Goal: Transaction & Acquisition: Purchase product/service

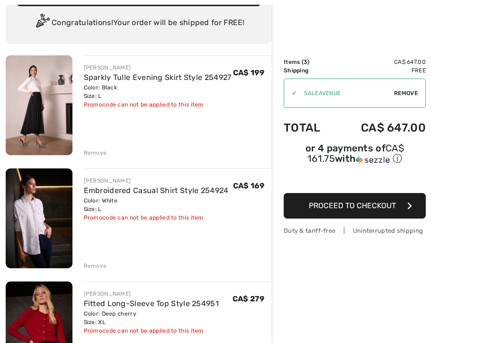
scroll to position [70, 0]
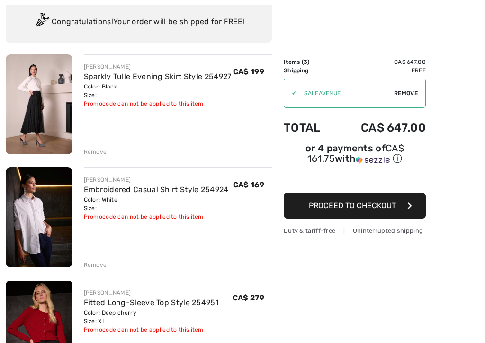
click at [100, 266] on div "Remove" at bounding box center [95, 265] width 23 height 9
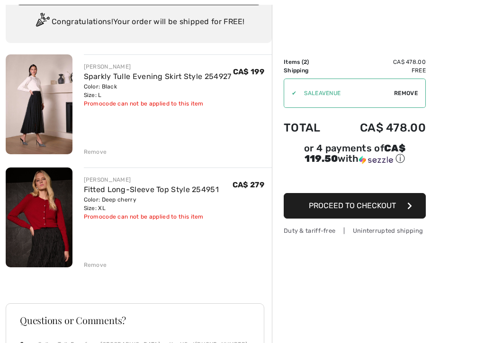
click at [158, 193] on link "Fitted Long-Sleeve Top Style 254951" at bounding box center [151, 189] width 135 height 9
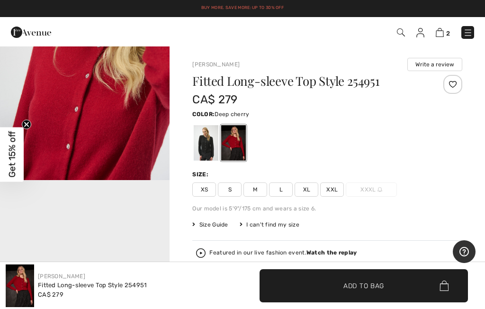
scroll to position [367, 0]
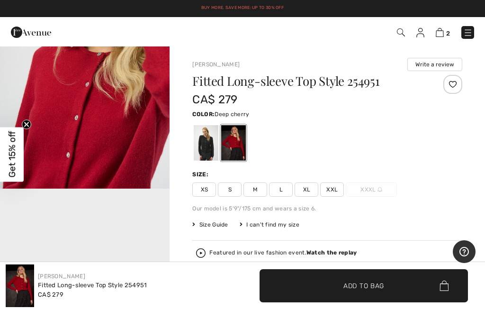
click at [138, 126] on img "2 / 7" at bounding box center [85, 62] width 170 height 254
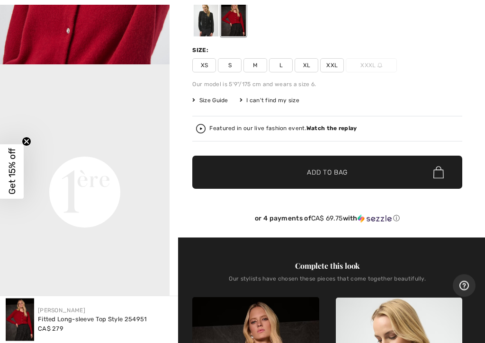
scroll to position [124, 0]
click at [110, 150] on video "Your browser does not support the video tag." at bounding box center [85, 107] width 170 height 85
click at [116, 150] on video "Your browser does not support the video tag." at bounding box center [85, 107] width 170 height 85
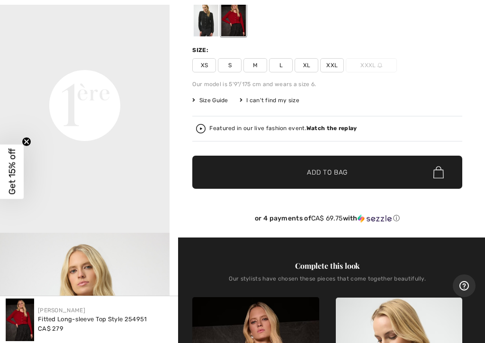
scroll to position [453, 0]
click at [103, 63] on video "Your browser does not support the video tag." at bounding box center [85, 20] width 170 height 85
click at [32, 63] on video "Your browser does not support the video tag." at bounding box center [85, 20] width 170 height 85
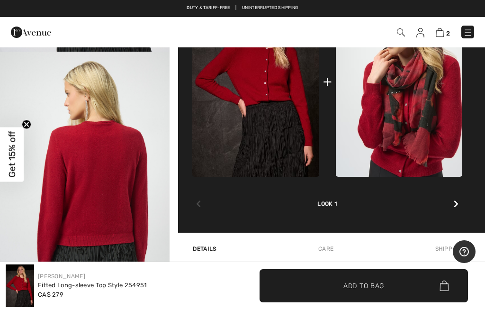
scroll to position [433, 0]
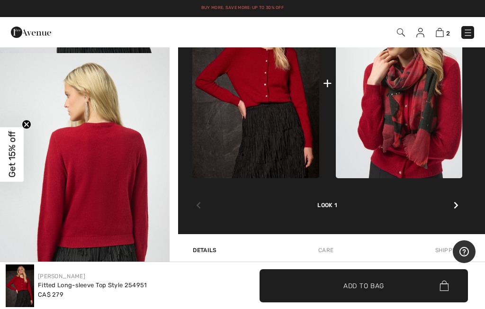
click at [456, 206] on icon at bounding box center [456, 205] width 5 height 8
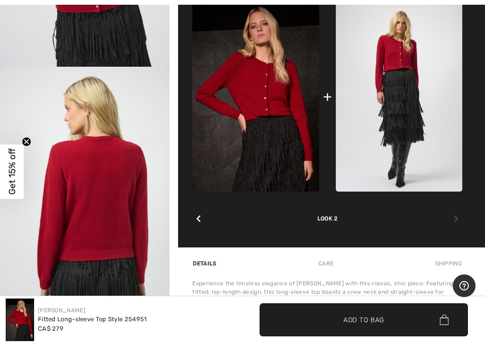
scroll to position [423, 0]
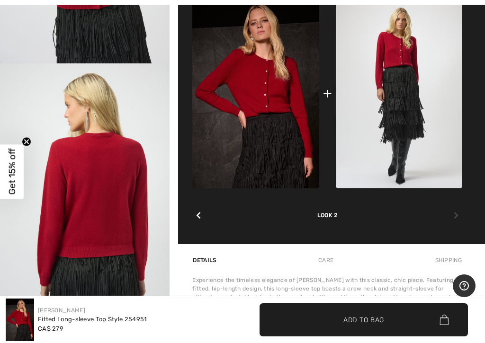
click at [459, 211] on div at bounding box center [456, 215] width 12 height 19
click at [460, 215] on div at bounding box center [456, 215] width 12 height 19
click at [461, 215] on div at bounding box center [456, 215] width 12 height 19
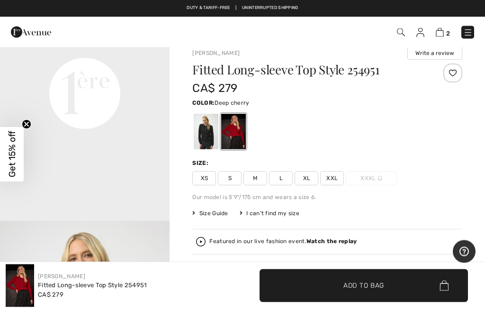
scroll to position [0, 0]
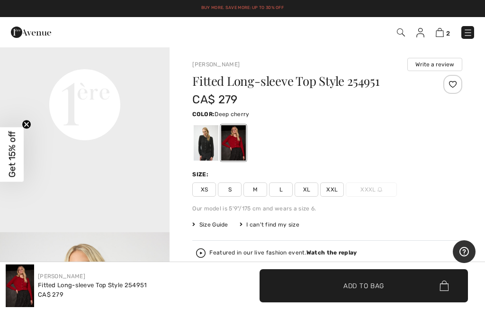
click at [441, 32] on img at bounding box center [440, 32] width 8 height 9
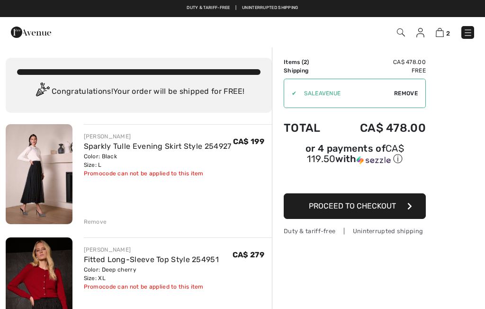
click at [141, 146] on link "Sparkly Tulle Evening Skirt Style 254927" at bounding box center [158, 146] width 148 height 9
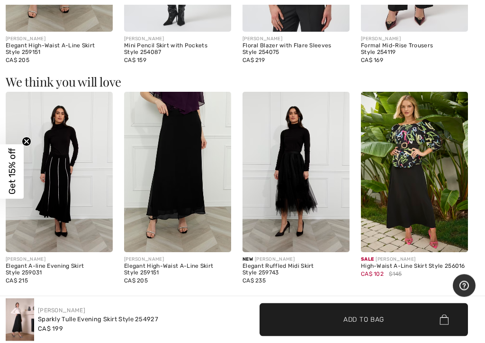
scroll to position [1032, 0]
click at [305, 197] on img at bounding box center [295, 172] width 107 height 161
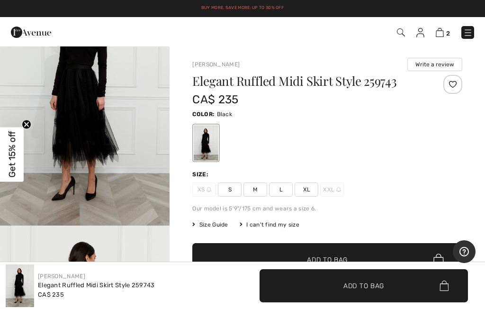
scroll to position [74, 0]
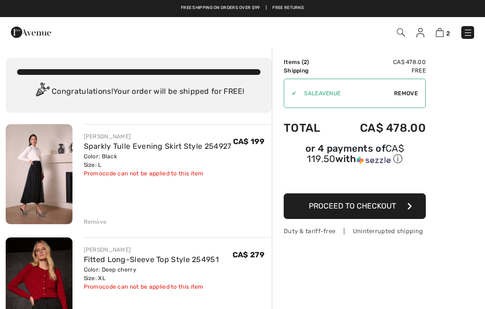
click at [472, 31] on img at bounding box center [467, 32] width 9 height 9
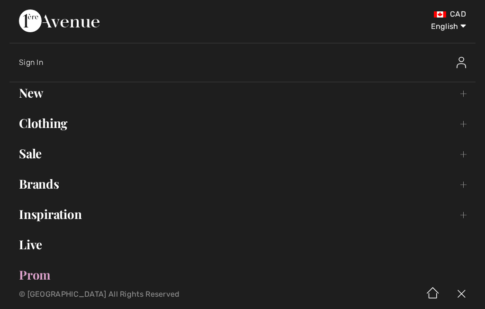
click at [461, 98] on link "New Toggle submenu" at bounding box center [242, 92] width 466 height 21
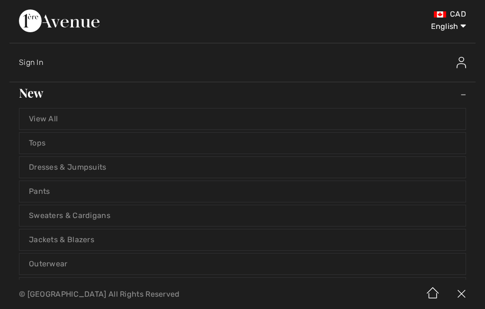
click at [79, 121] on link "View All" at bounding box center [242, 118] width 446 height 21
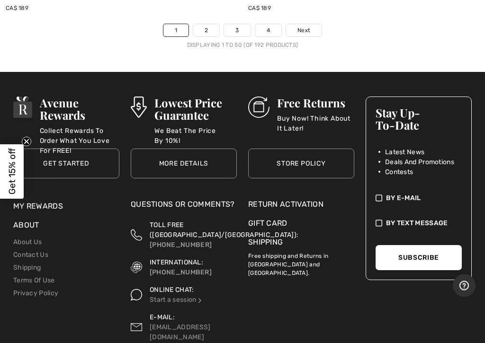
scroll to position [10349, 0]
click at [308, 26] on span "Next" at bounding box center [303, 30] width 13 height 9
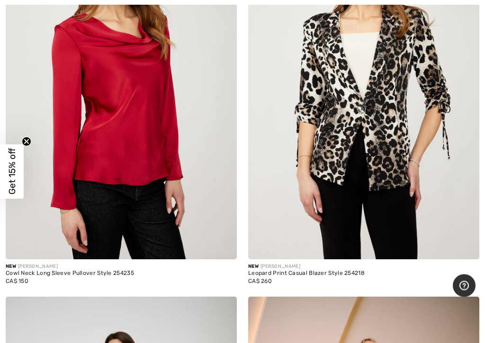
scroll to position [3210, 0]
click at [177, 183] on img at bounding box center [121, 86] width 231 height 347
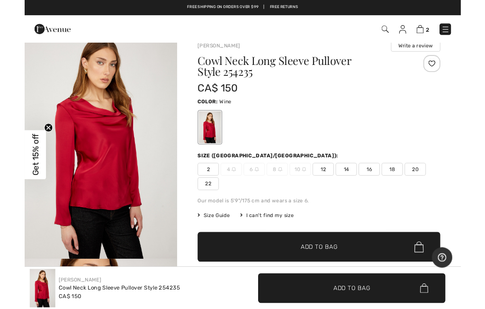
scroll to position [10, 0]
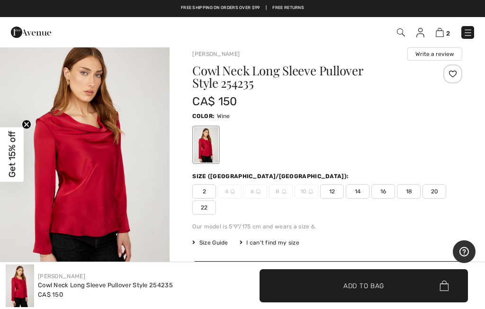
click at [361, 194] on span "14" at bounding box center [358, 191] width 24 height 14
click at [365, 192] on span "14" at bounding box center [358, 191] width 24 height 14
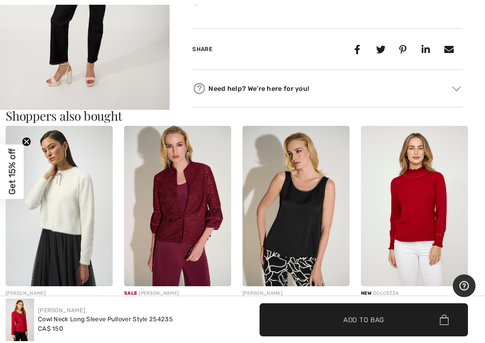
scroll to position [507, 0]
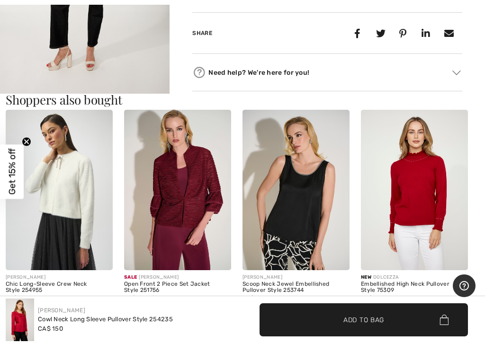
click at [68, 206] on img at bounding box center [59, 190] width 107 height 161
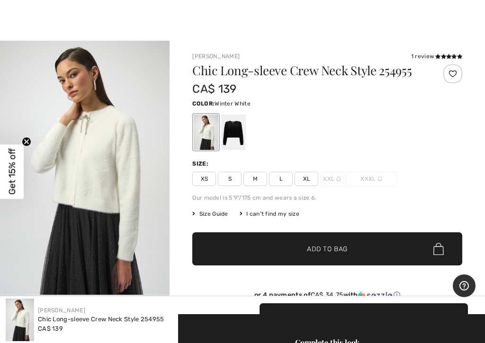
scroll to position [7, 0]
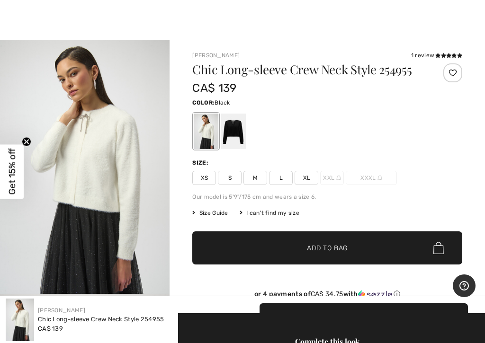
click at [239, 131] on div at bounding box center [233, 132] width 25 height 36
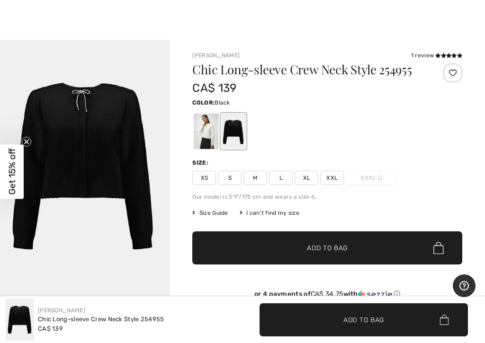
click at [104, 130] on img "1 / 1" at bounding box center [85, 167] width 170 height 255
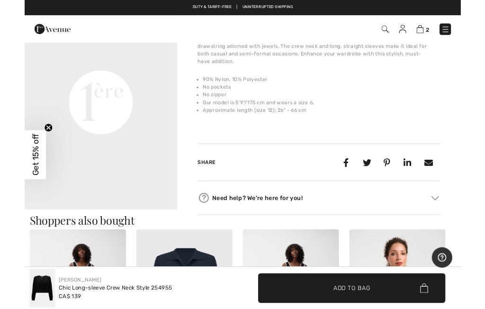
scroll to position [287, 0]
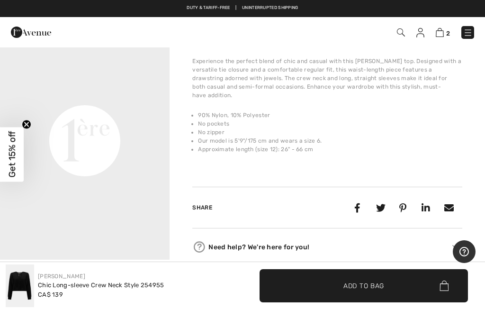
click at [77, 285] on div "Chic Long-sleeve Crew Neck Style 254955" at bounding box center [101, 284] width 126 height 9
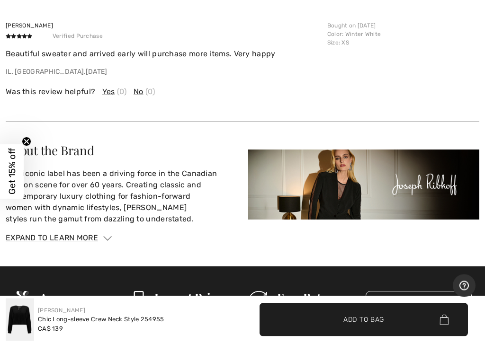
scroll to position [1306, 0]
click at [28, 144] on circle "Close teaser" at bounding box center [26, 141] width 9 height 9
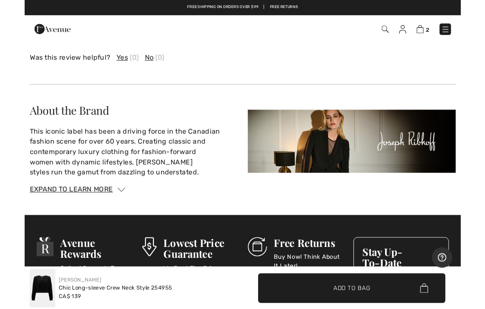
scroll to position [1243, 0]
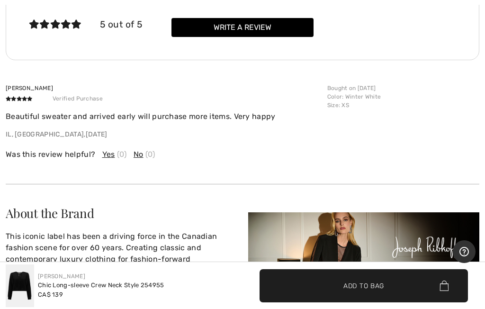
click at [127, 280] on div "[PERSON_NAME]" at bounding box center [101, 276] width 126 height 9
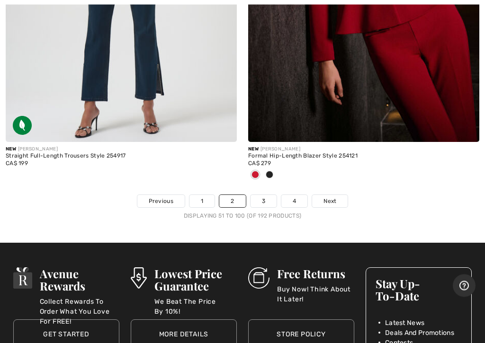
scroll to position [10256, 0]
click at [327, 197] on span "Next" at bounding box center [329, 201] width 13 height 9
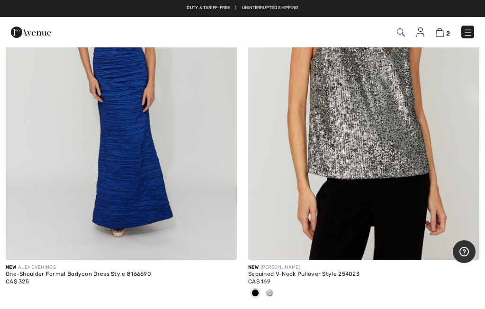
scroll to position [6774, 0]
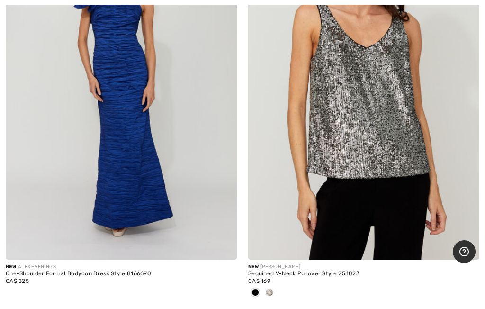
click at [407, 140] on img at bounding box center [363, 86] width 231 height 347
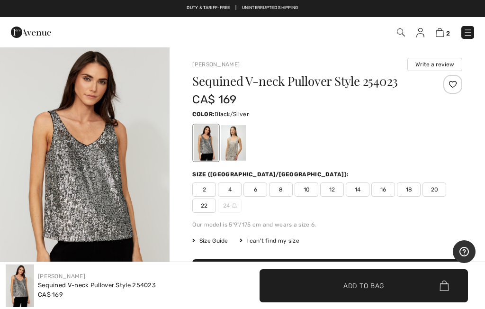
click at [236, 145] on div at bounding box center [233, 143] width 25 height 36
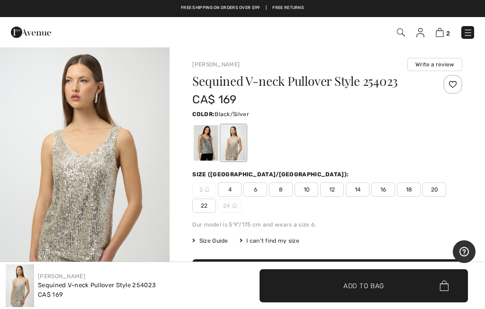
click at [207, 147] on div at bounding box center [206, 143] width 25 height 36
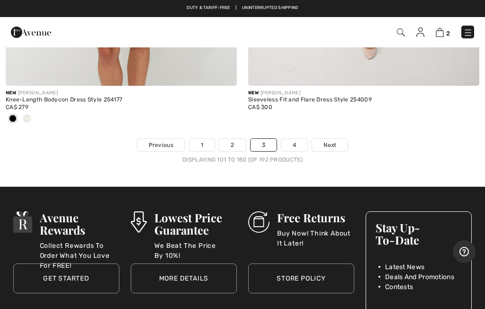
scroll to position [10263, 0]
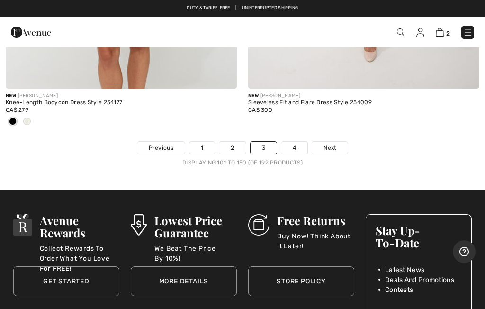
click at [296, 142] on link "4" at bounding box center [294, 148] width 26 height 12
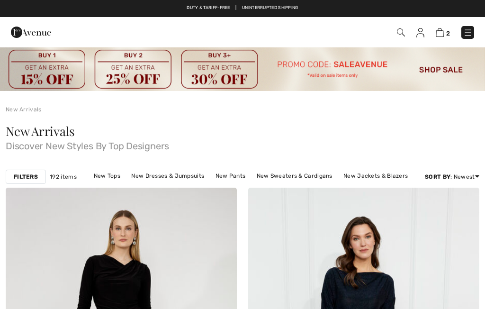
checkbox input "true"
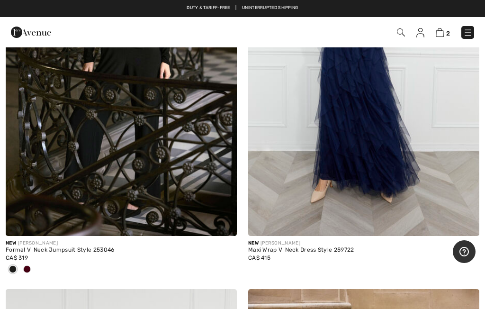
scroll to position [8116, 0]
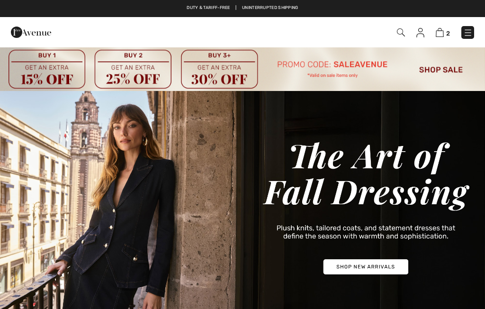
checkbox input "true"
click at [466, 34] on img at bounding box center [467, 32] width 9 height 9
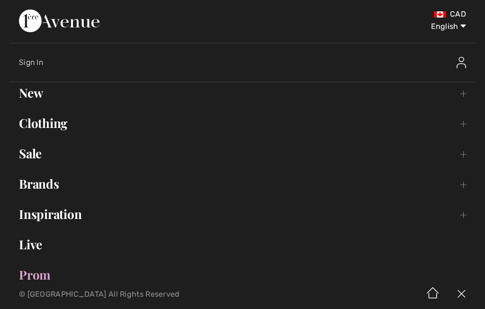
click at [459, 124] on link "Clothing Toggle submenu" at bounding box center [242, 123] width 466 height 21
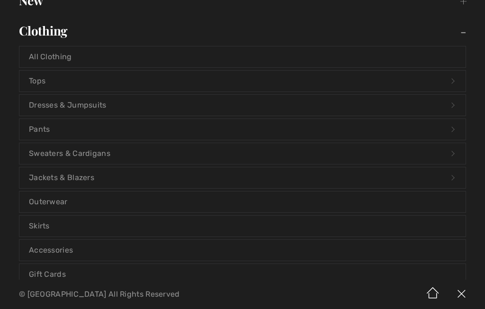
scroll to position [93, 0]
click at [135, 252] on link "Accessories" at bounding box center [242, 249] width 446 height 21
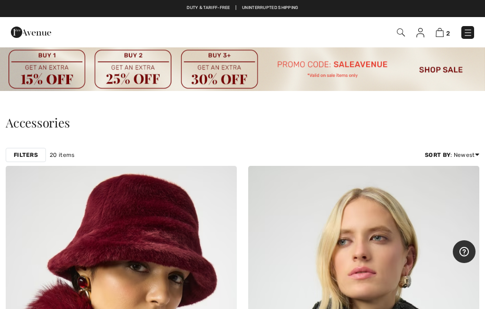
click at [471, 32] on img at bounding box center [467, 32] width 9 height 9
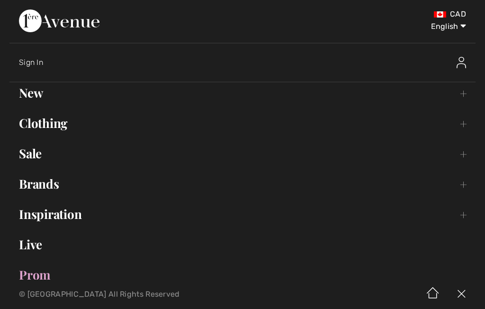
click at [67, 128] on link "Clothing Toggle submenu" at bounding box center [242, 123] width 466 height 21
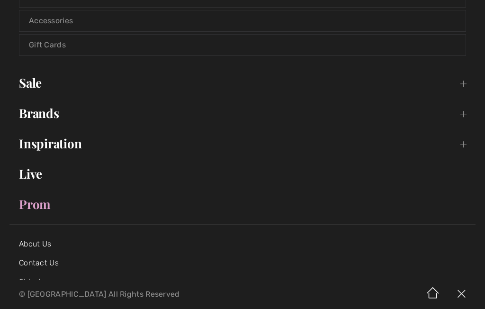
scroll to position [320, 0]
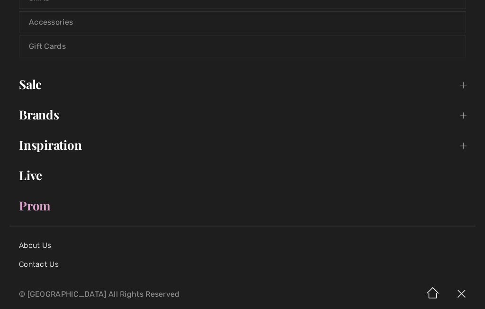
click at [465, 143] on link "Inspiration Toggle submenu" at bounding box center [242, 144] width 466 height 21
click at [450, 197] on link "Lookbook Open submenu" at bounding box center [242, 195] width 446 height 21
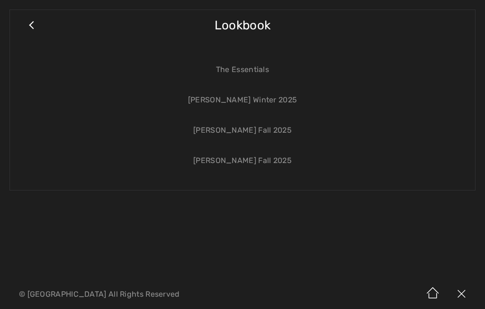
click at [264, 73] on link "The Essentials" at bounding box center [242, 69] width 446 height 21
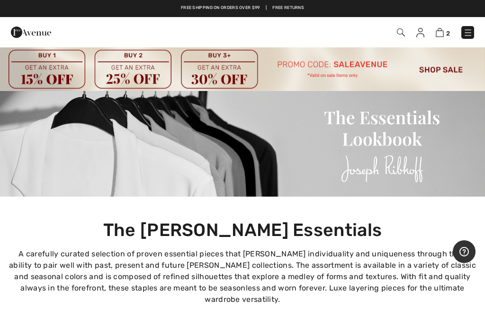
click at [467, 36] on img at bounding box center [467, 32] width 9 height 9
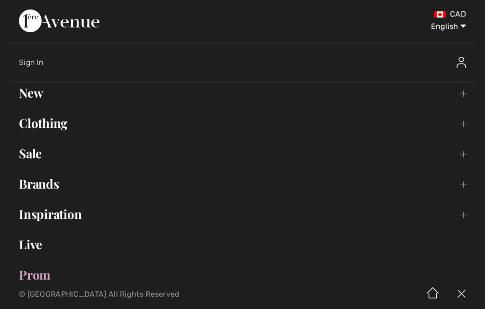
click at [462, 91] on link "New Toggle submenu" at bounding box center [242, 92] width 466 height 21
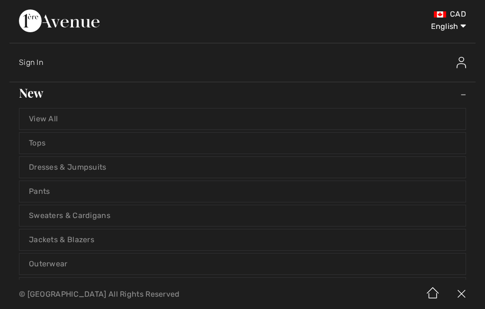
click at [36, 237] on link "Jackets & Blazers" at bounding box center [242, 239] width 446 height 21
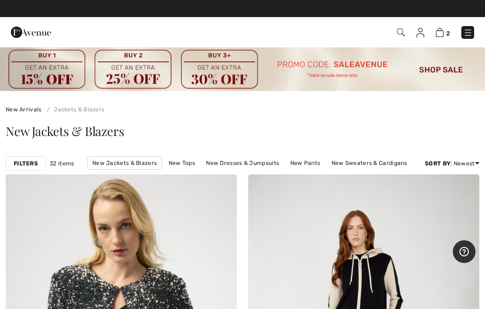
click at [468, 31] on img at bounding box center [467, 32] width 9 height 9
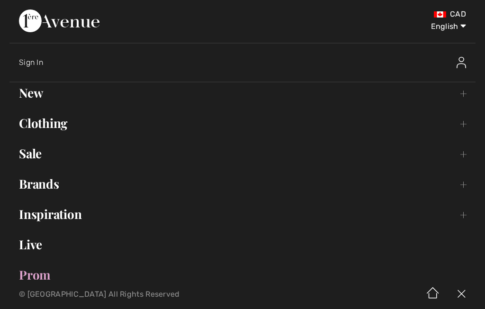
click at [464, 96] on link "New Toggle submenu" at bounding box center [242, 92] width 466 height 21
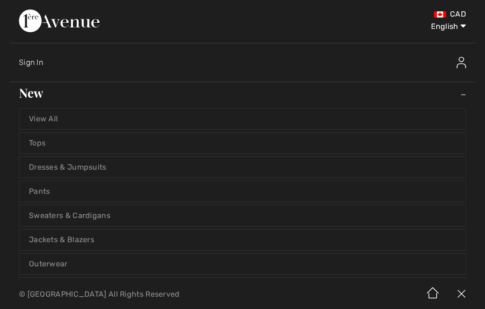
click at [439, 139] on link "Tops" at bounding box center [242, 143] width 446 height 21
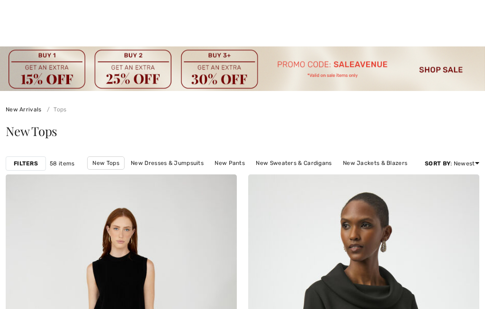
checkbox input "true"
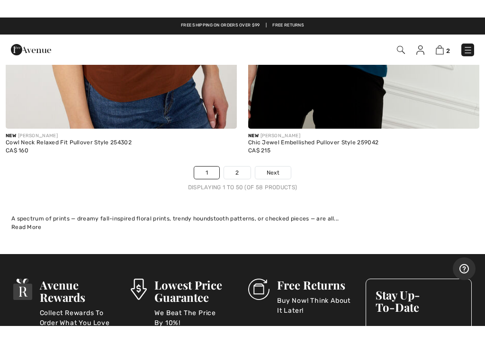
scroll to position [10276, 0]
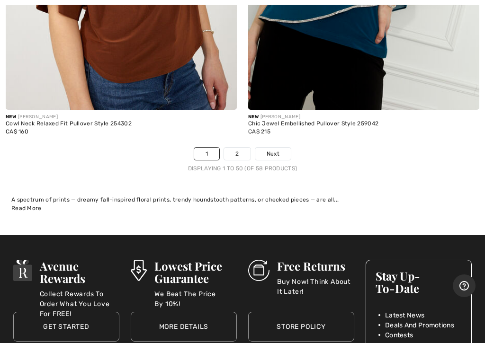
click at [238, 148] on link "2" at bounding box center [237, 154] width 26 height 12
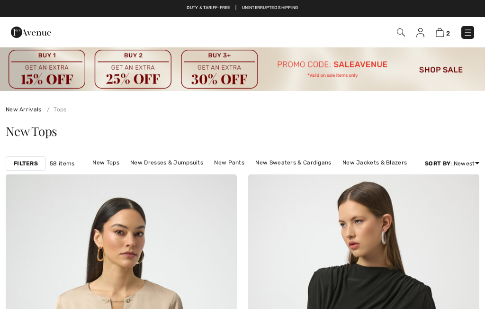
checkbox input "true"
click at [467, 31] on img at bounding box center [467, 32] width 9 height 9
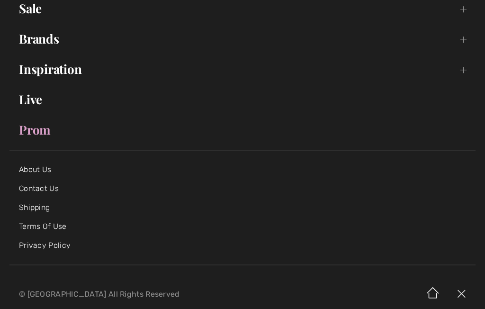
scroll to position [144, 0]
click at [29, 99] on link "Live" at bounding box center [242, 99] width 466 height 21
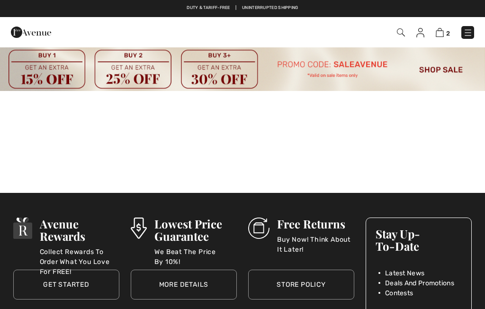
checkbox input "true"
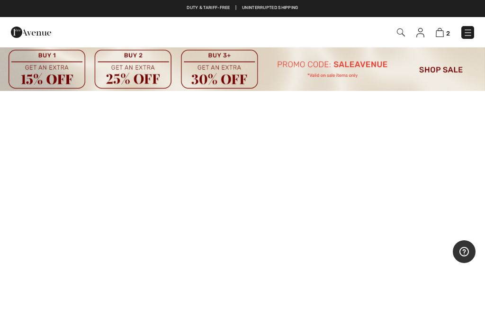
click at [469, 28] on img at bounding box center [467, 32] width 9 height 9
click at [472, 28] on div "Close menu" at bounding box center [242, 154] width 485 height 309
click at [469, 33] on img at bounding box center [467, 32] width 9 height 9
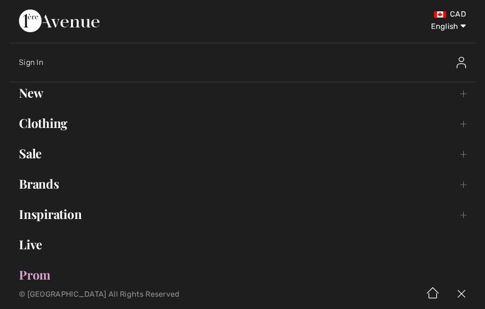
click at [457, 129] on link "Clothing Toggle submenu" at bounding box center [242, 123] width 466 height 21
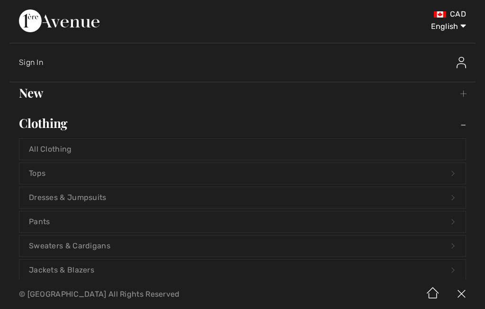
click at [457, 92] on link "New Toggle submenu" at bounding box center [242, 92] width 466 height 21
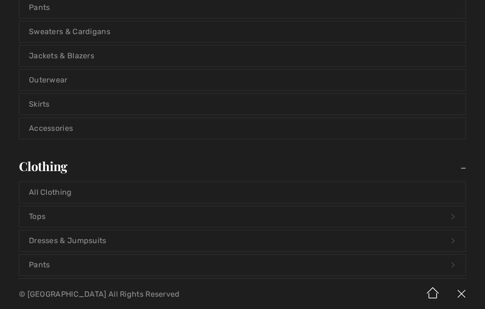
scroll to position [185, 0]
click at [454, 216] on link "Tops Open submenu" at bounding box center [242, 215] width 446 height 21
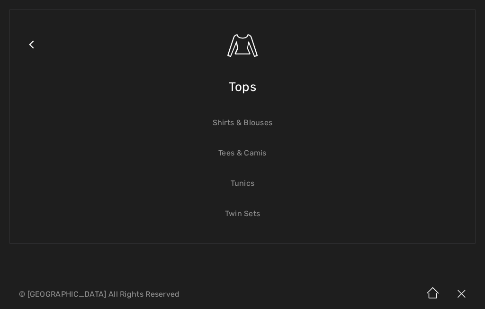
click at [254, 155] on link "Tees & Camis" at bounding box center [242, 153] width 446 height 21
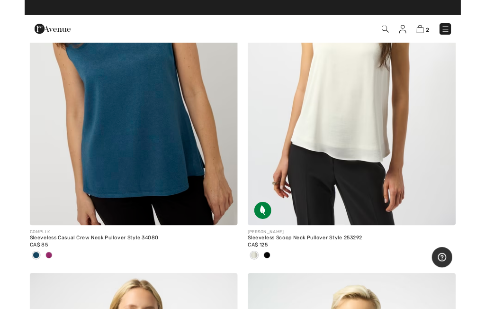
scroll to position [4295, 0]
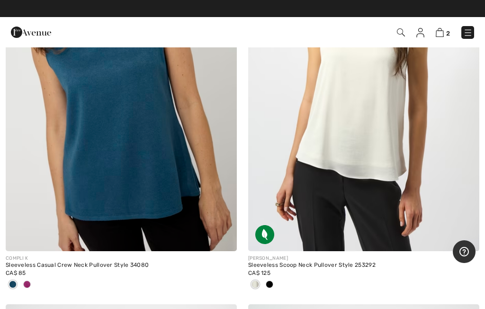
click at [273, 282] on div at bounding box center [269, 285] width 14 height 16
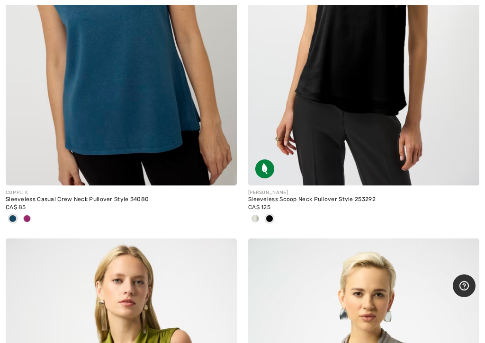
scroll to position [4374, 0]
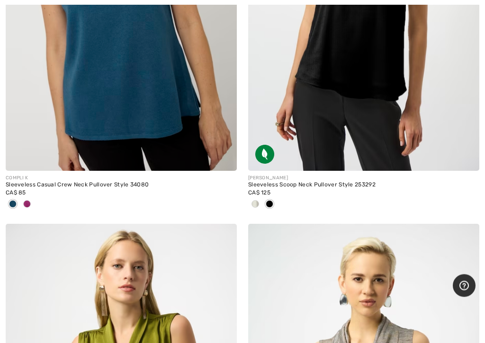
click at [255, 203] on span at bounding box center [255, 205] width 8 height 8
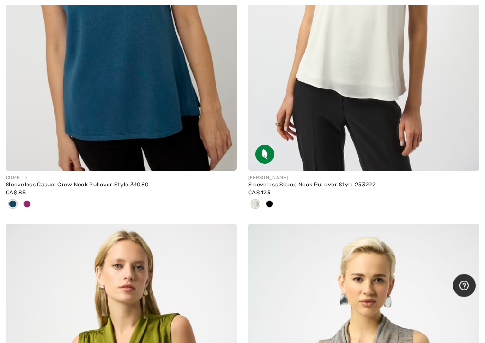
scroll to position [4375, 0]
click at [258, 200] on span at bounding box center [255, 204] width 8 height 8
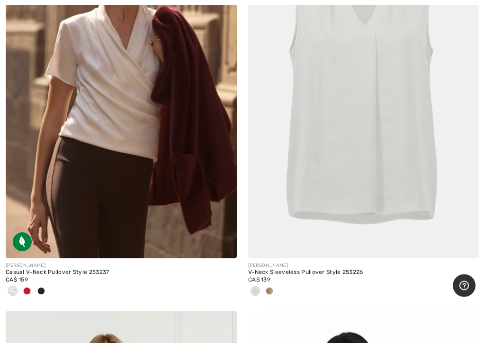
scroll to position [5656, 0]
click at [36, 285] on div at bounding box center [41, 292] width 14 height 16
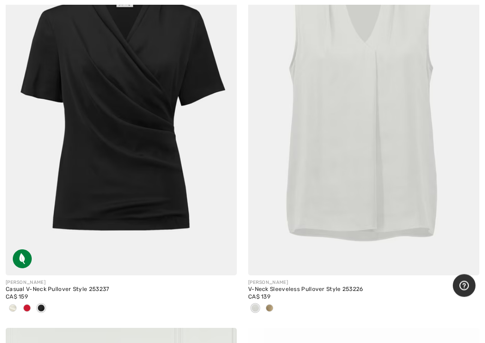
scroll to position [5650, 0]
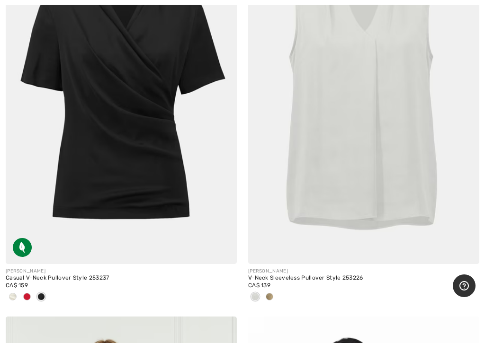
click at [34, 293] on div at bounding box center [41, 298] width 14 height 16
click at [32, 290] on div at bounding box center [27, 298] width 14 height 16
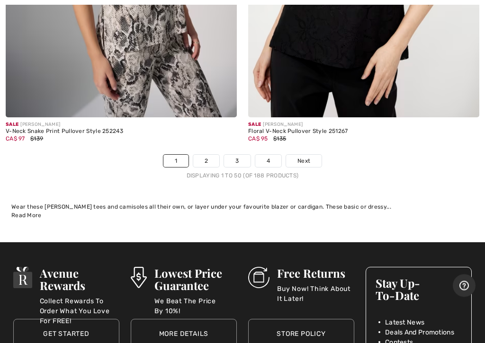
scroll to position [10252, 0]
click at [307, 157] on span "Next" at bounding box center [303, 161] width 13 height 9
click at [210, 155] on link "2" at bounding box center [206, 161] width 26 height 12
click at [213, 155] on link "2" at bounding box center [206, 161] width 26 height 12
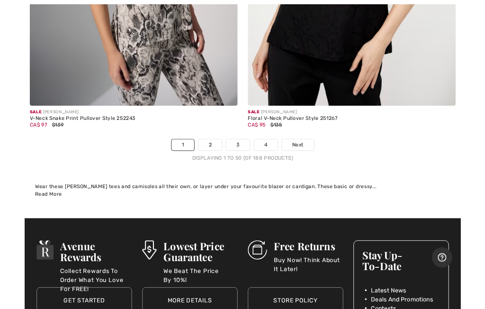
scroll to position [10252, 0]
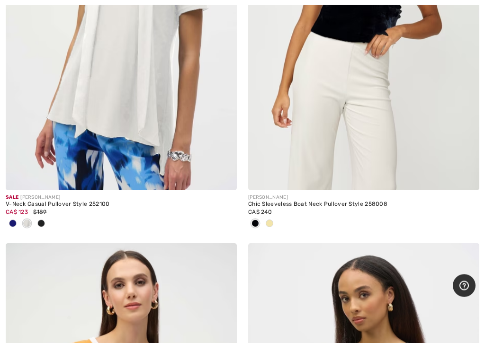
scroll to position [1513, 0]
click at [468, 177] on img at bounding box center [465, 176] width 9 height 9
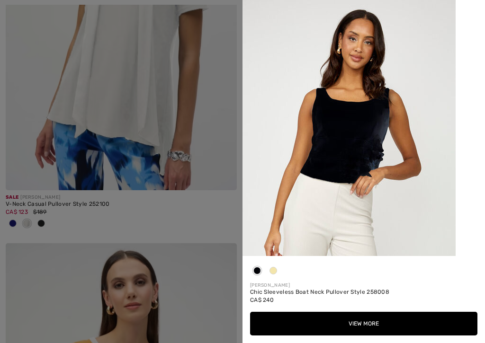
click at [276, 220] on img at bounding box center [348, 160] width 213 height 320
click at [280, 268] on div at bounding box center [273, 273] width 14 height 18
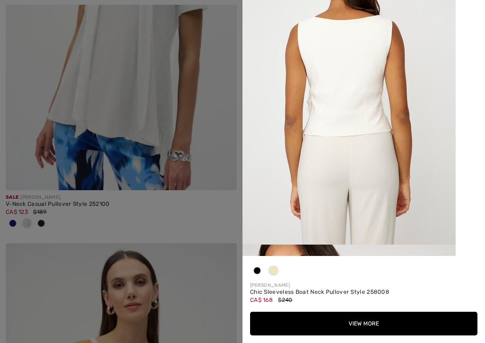
scroll to position [416, 0]
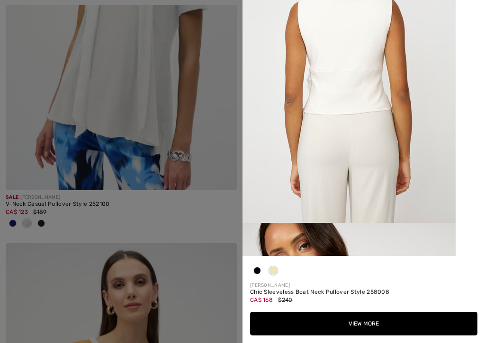
click at [181, 300] on div at bounding box center [242, 171] width 485 height 343
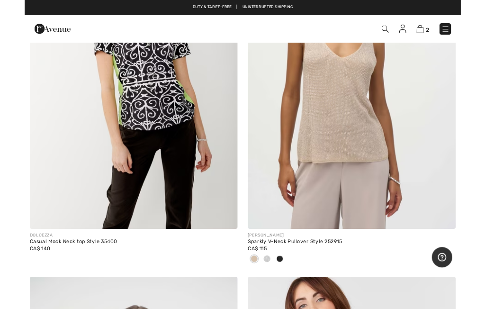
scroll to position [5613, 0]
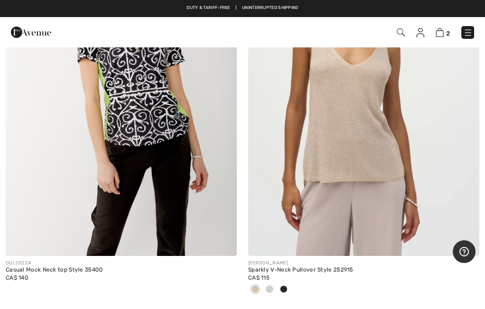
click at [291, 284] on div at bounding box center [363, 290] width 231 height 16
click at [273, 285] on span at bounding box center [270, 289] width 8 height 8
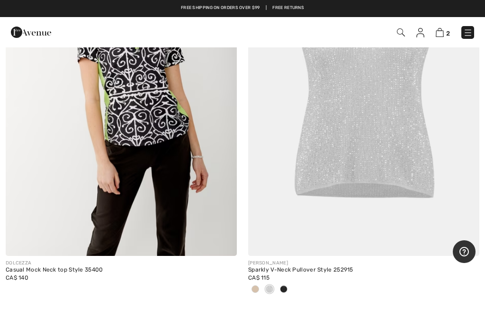
click at [276, 286] on div at bounding box center [269, 290] width 14 height 16
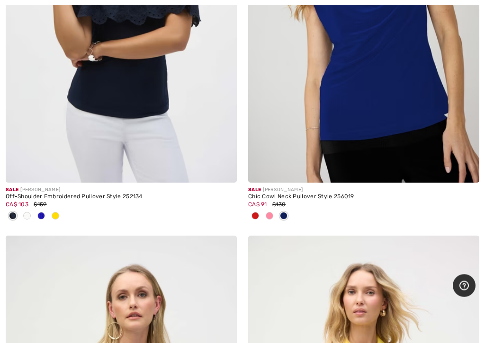
scroll to position [6489, 0]
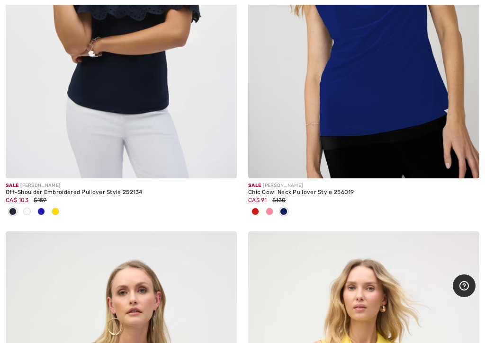
click at [257, 208] on span at bounding box center [255, 212] width 8 height 8
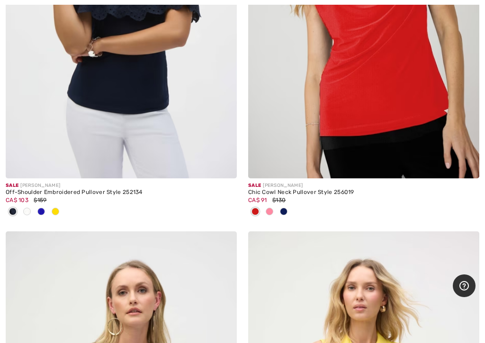
click at [255, 208] on span at bounding box center [255, 212] width 8 height 8
click at [251, 209] on span at bounding box center [255, 212] width 8 height 8
click at [253, 208] on span at bounding box center [255, 212] width 8 height 8
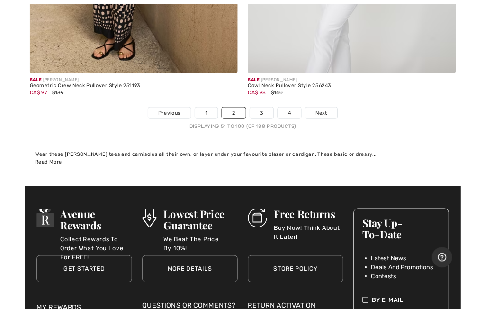
scroll to position [10285, 0]
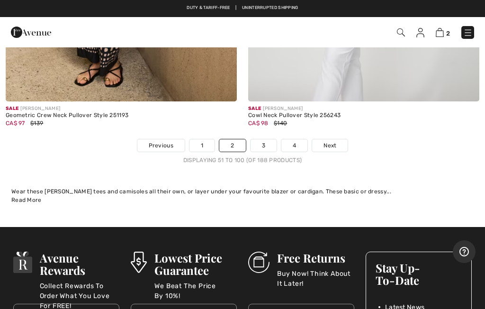
click at [266, 139] on link "3" at bounding box center [263, 145] width 26 height 12
click at [264, 139] on link "3" at bounding box center [263, 145] width 26 height 12
click at [267, 139] on link "3" at bounding box center [263, 145] width 26 height 12
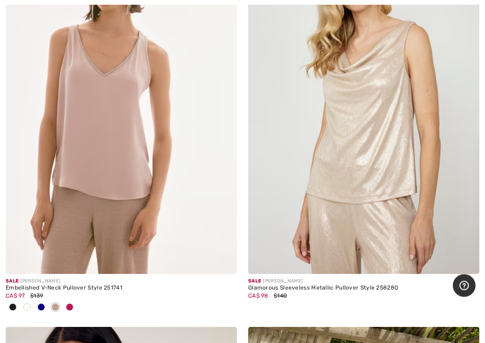
scroll to position [258, 0]
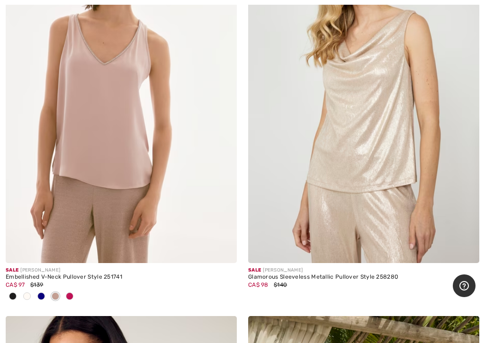
click at [77, 298] on div at bounding box center [121, 297] width 231 height 16
click at [72, 295] on span at bounding box center [70, 297] width 8 height 8
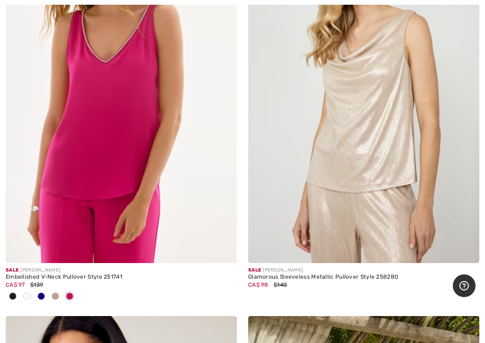
click at [140, 182] on img at bounding box center [121, 90] width 231 height 347
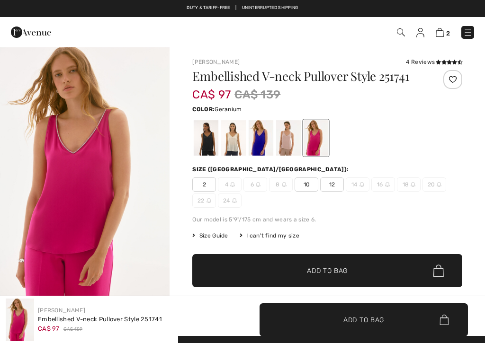
checkbox input "true"
